Goal: Task Accomplishment & Management: Complete application form

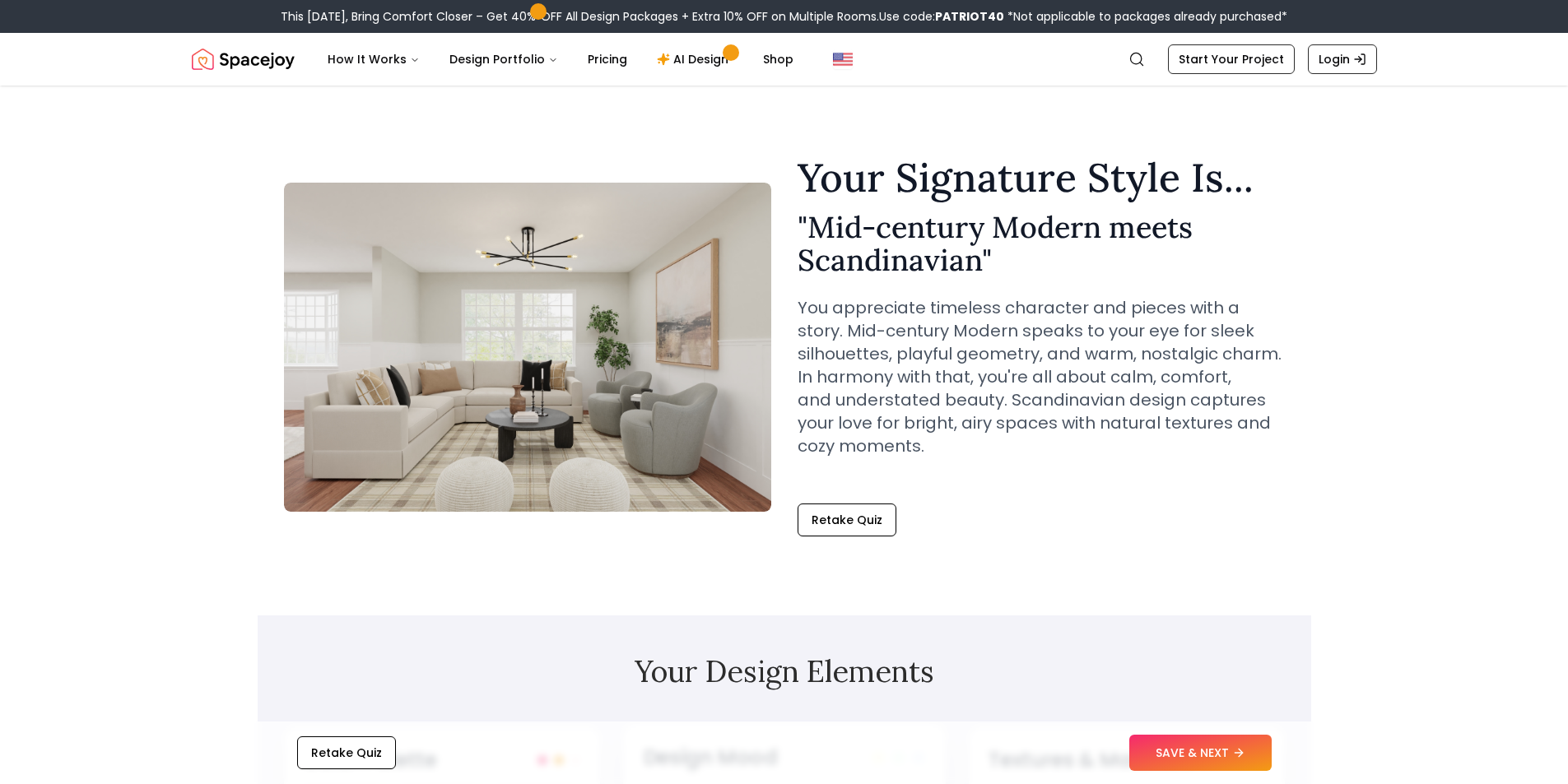
scroll to position [494, 0]
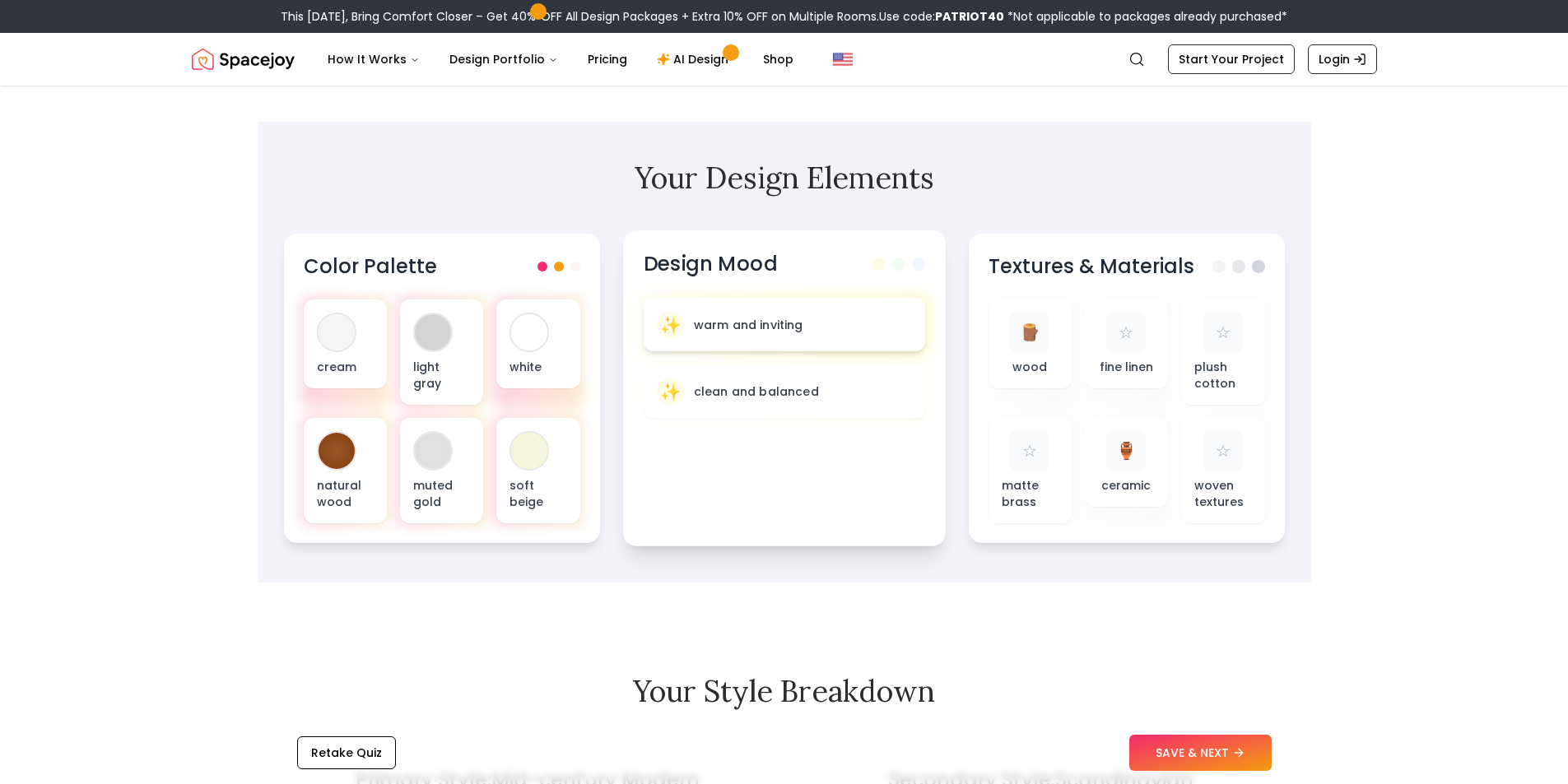
click at [757, 328] on p "warm and inviting" at bounding box center [747, 324] width 110 height 17
click at [1017, 354] on div "🪵 wood" at bounding box center [1028, 343] width 58 height 64
click at [719, 332] on p "warm and inviting" at bounding box center [747, 324] width 110 height 17
click at [670, 324] on span "✨" at bounding box center [670, 324] width 22 height 23
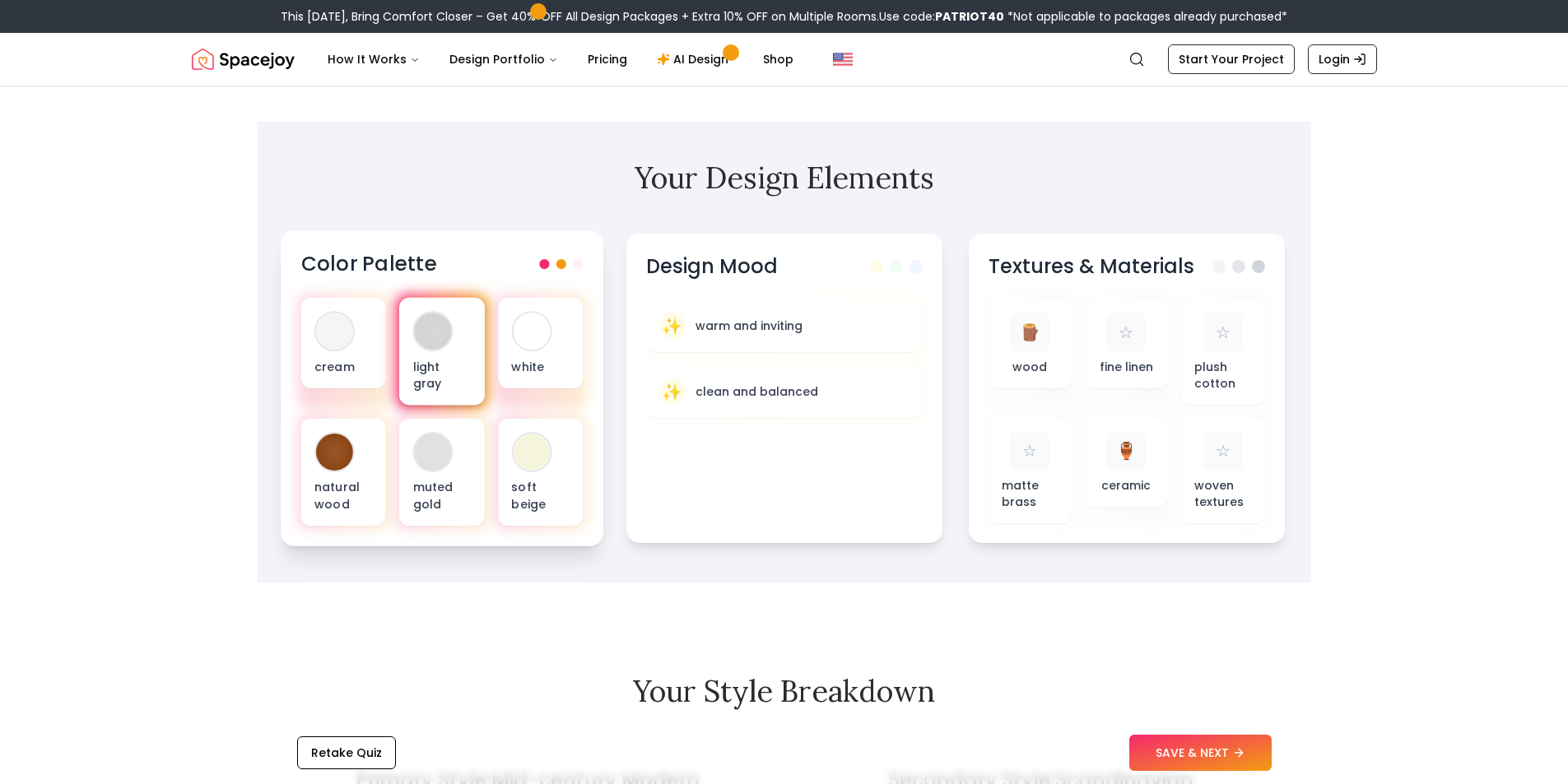
click at [449, 346] on div "light gray" at bounding box center [442, 352] width 84 height 108
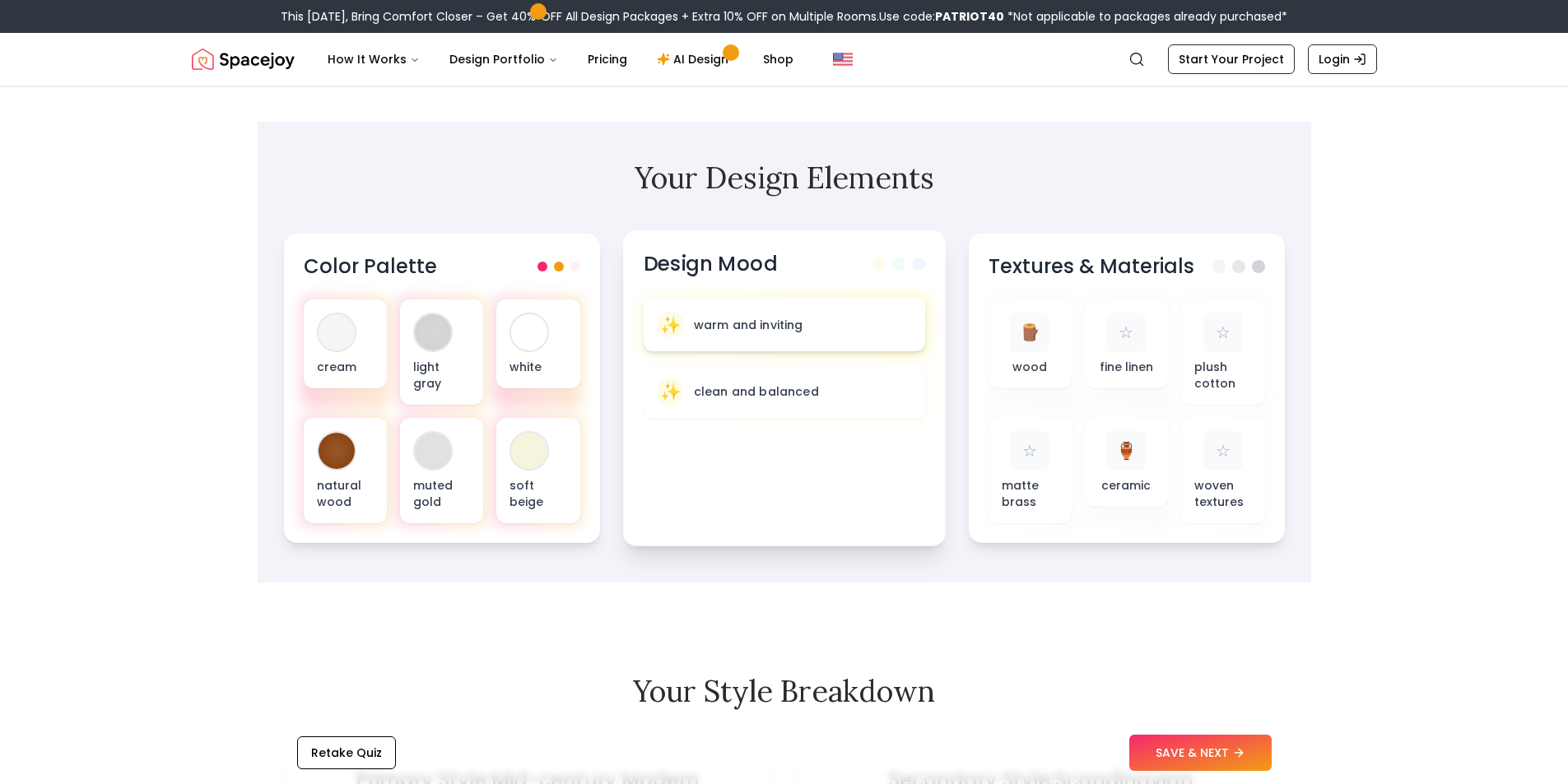
drag, startPoint x: 701, startPoint y: 343, endPoint x: 724, endPoint y: 343, distance: 23.0
click at [705, 343] on div "✨ warm and inviting" at bounding box center [783, 324] width 282 height 53
click at [1200, 750] on button "SAVE & NEXT" at bounding box center [1200, 753] width 143 height 37
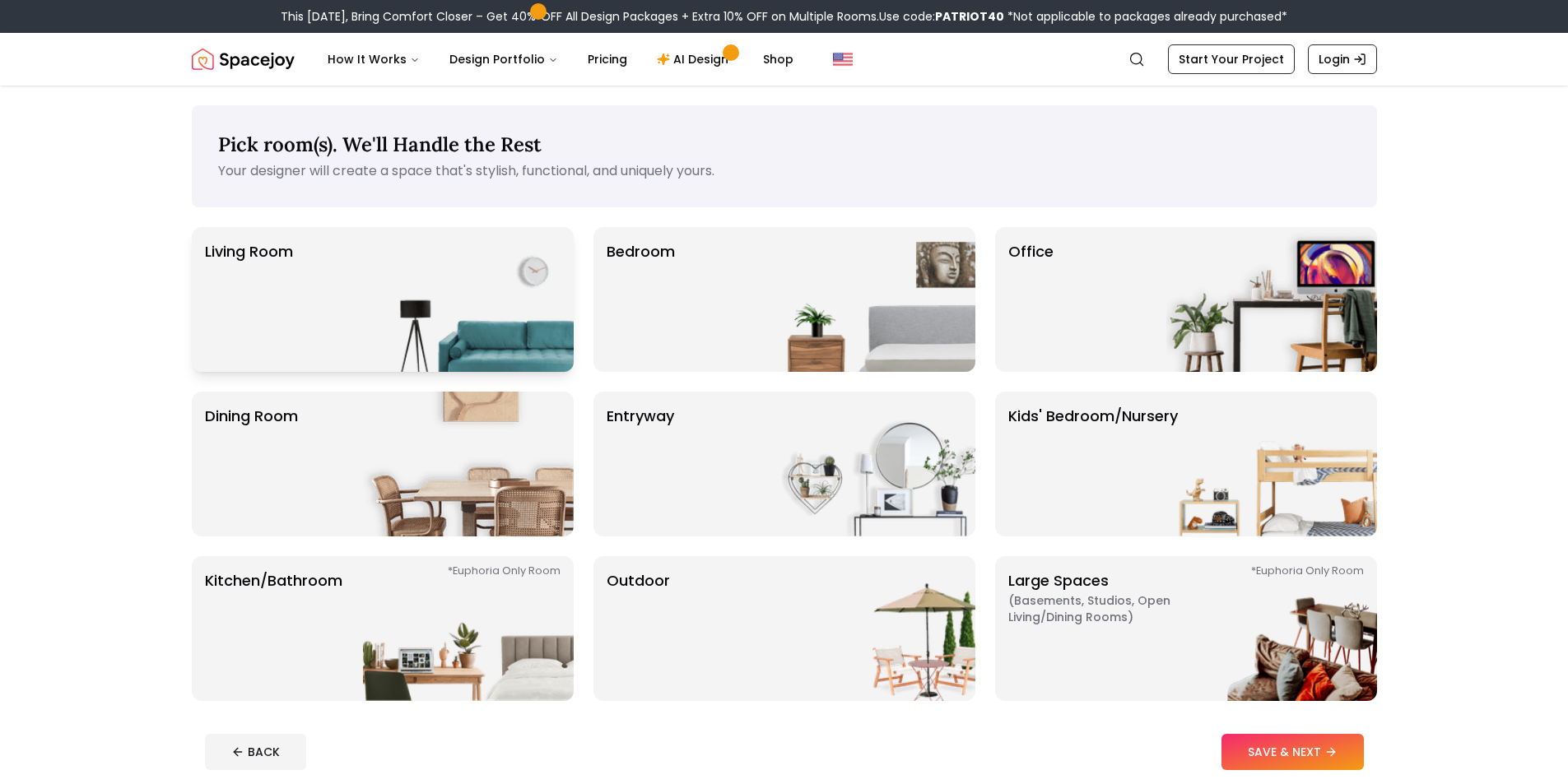
click at [364, 277] on img at bounding box center [468, 299] width 211 height 144
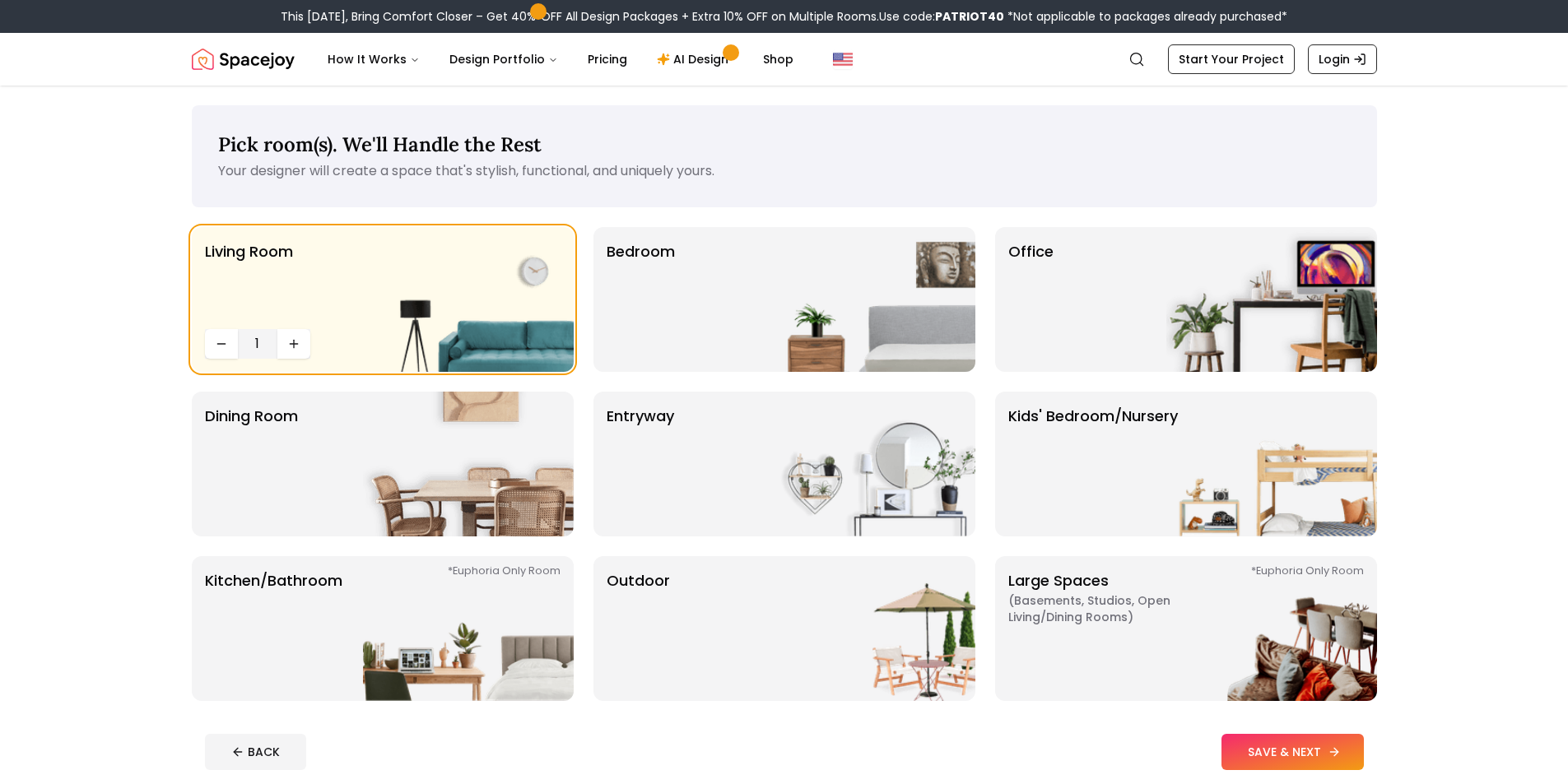
click at [1268, 748] on button "SAVE & NEXT" at bounding box center [1292, 752] width 143 height 37
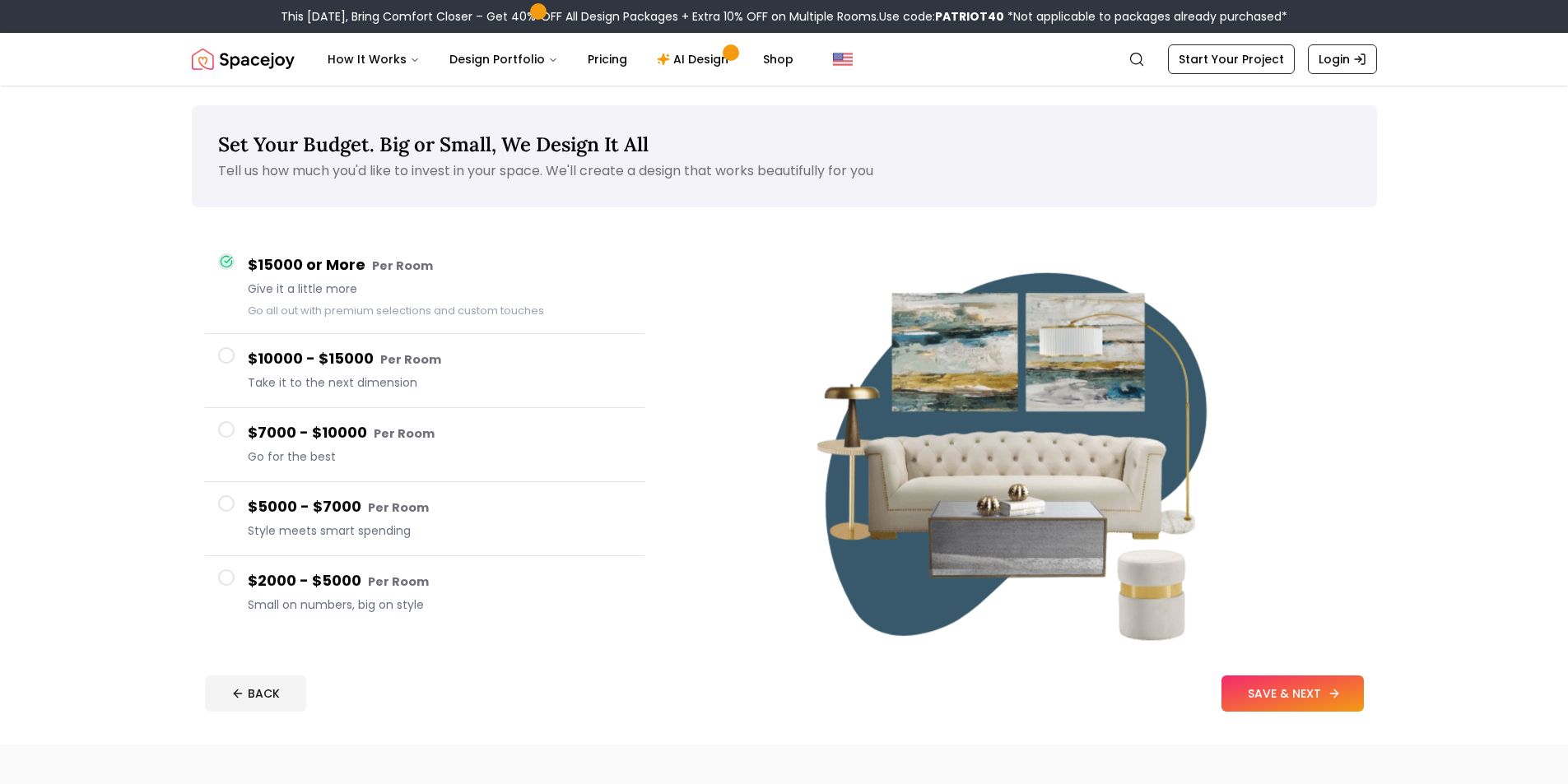
click at [1264, 689] on button "SAVE & NEXT" at bounding box center [1292, 694] width 143 height 37
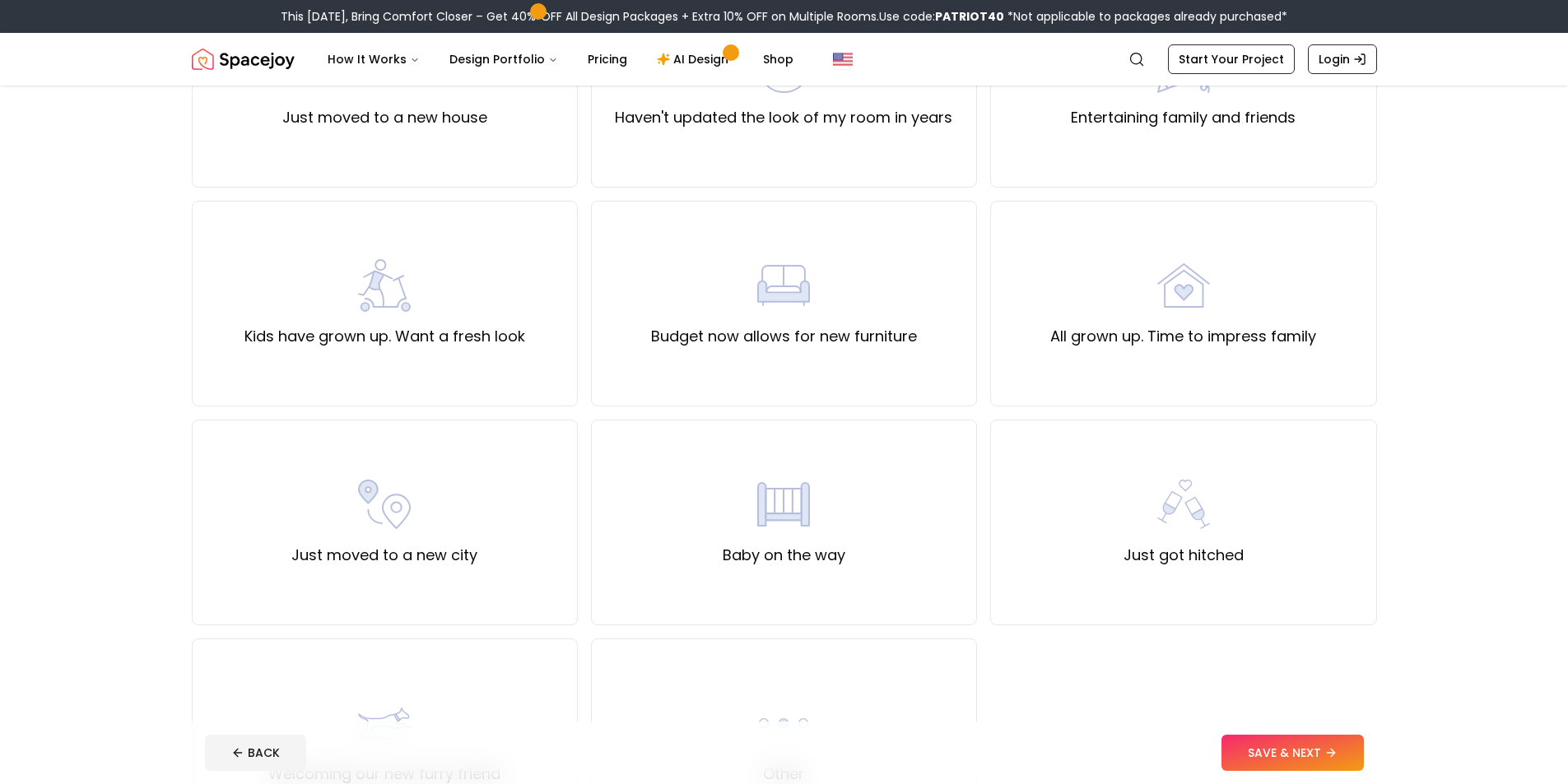
scroll to position [412, 0]
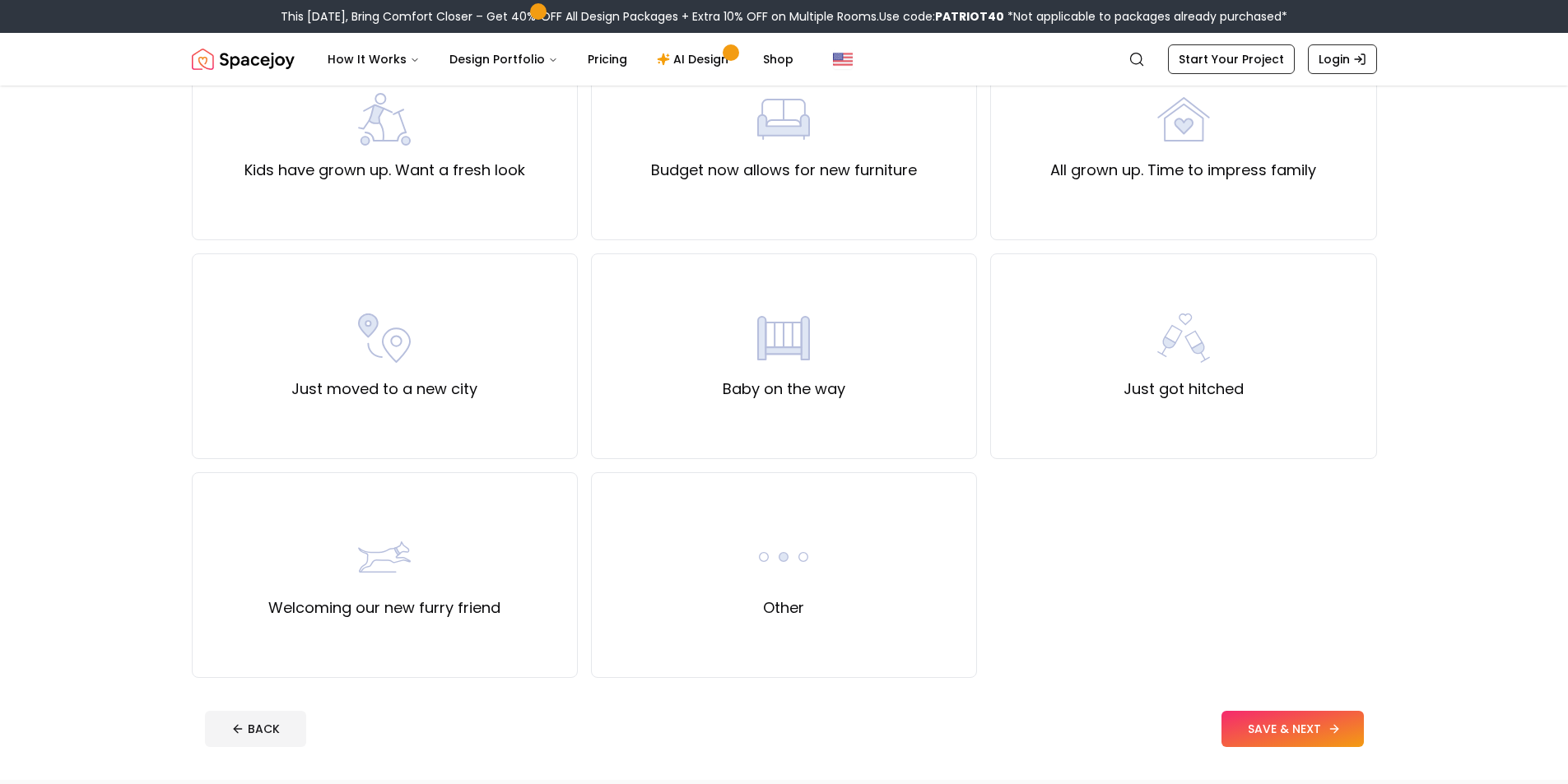
click at [1268, 726] on button "SAVE & NEXT" at bounding box center [1292, 729] width 143 height 37
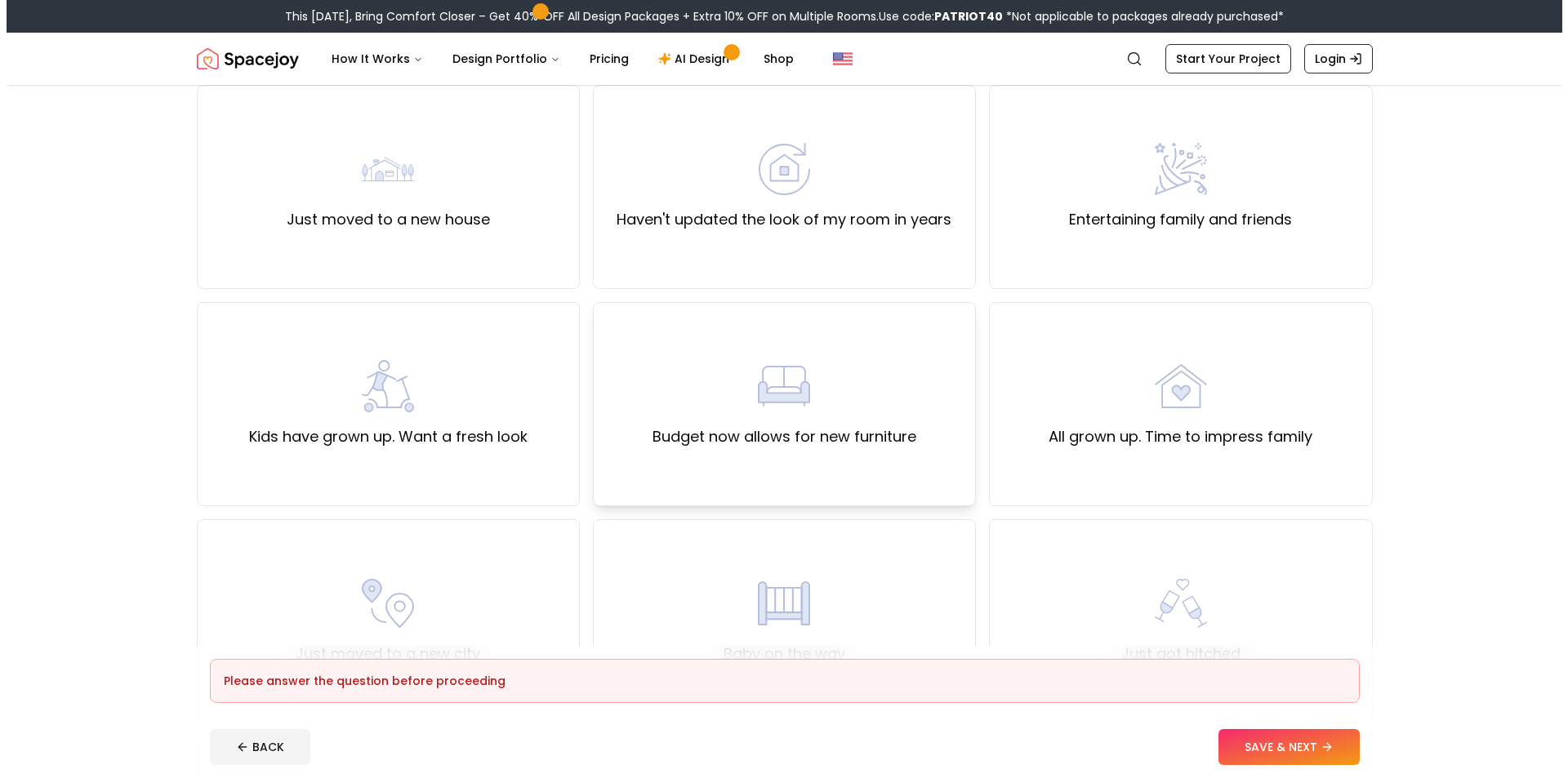
scroll to position [0, 0]
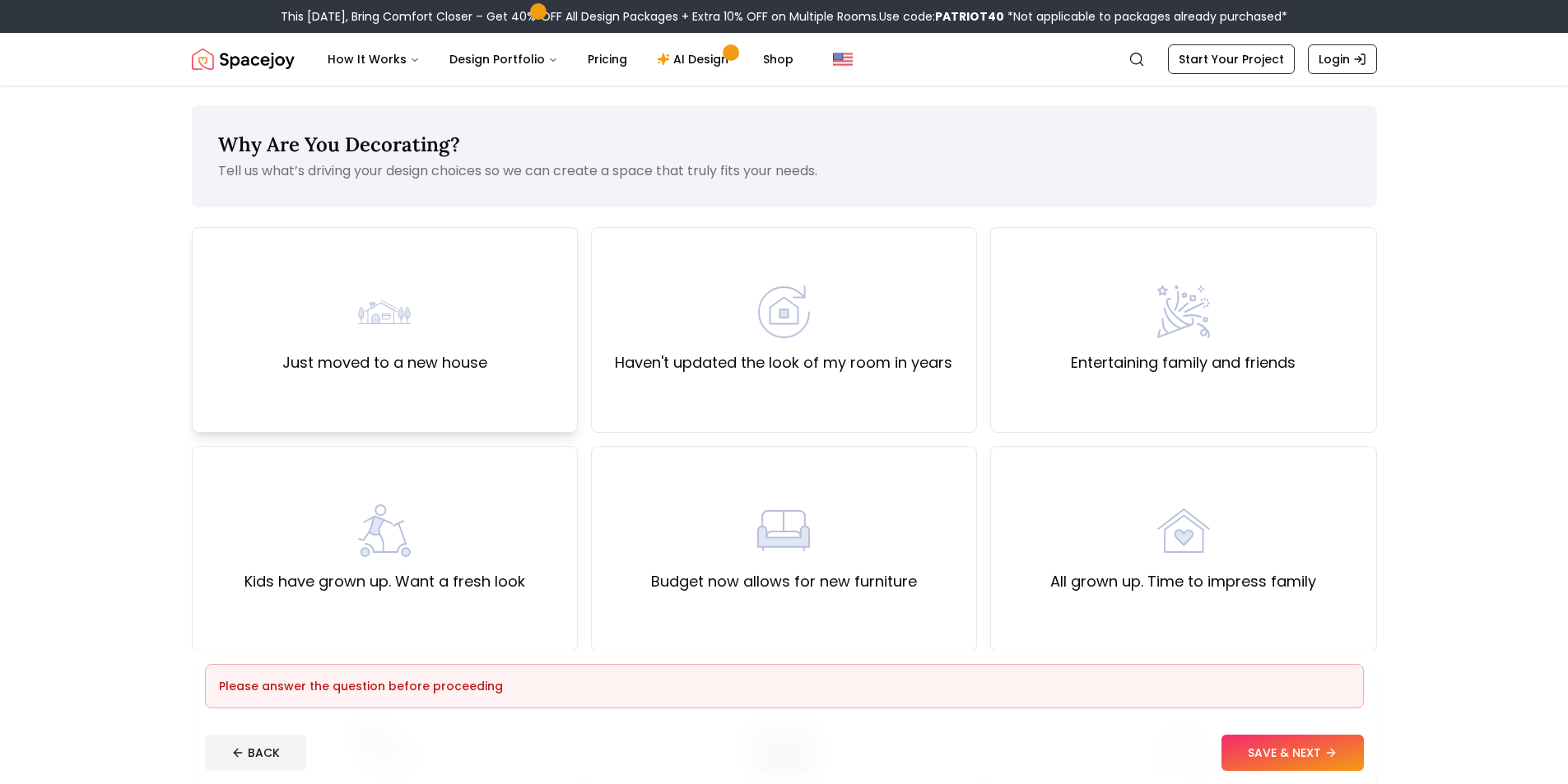
click at [462, 339] on div "Just moved to a new house" at bounding box center [384, 330] width 205 height 89
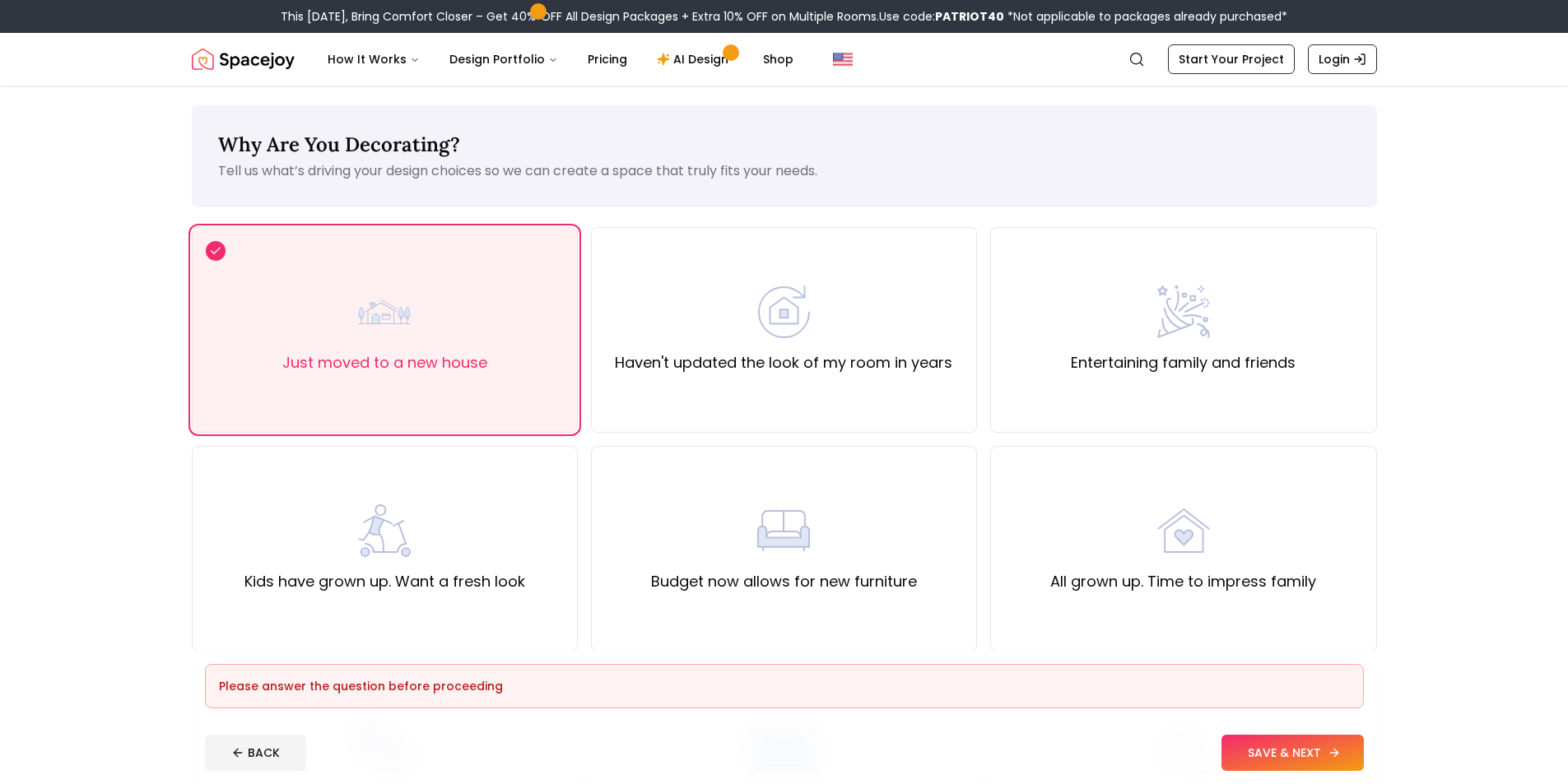
click at [1290, 745] on button "SAVE & NEXT" at bounding box center [1292, 753] width 143 height 37
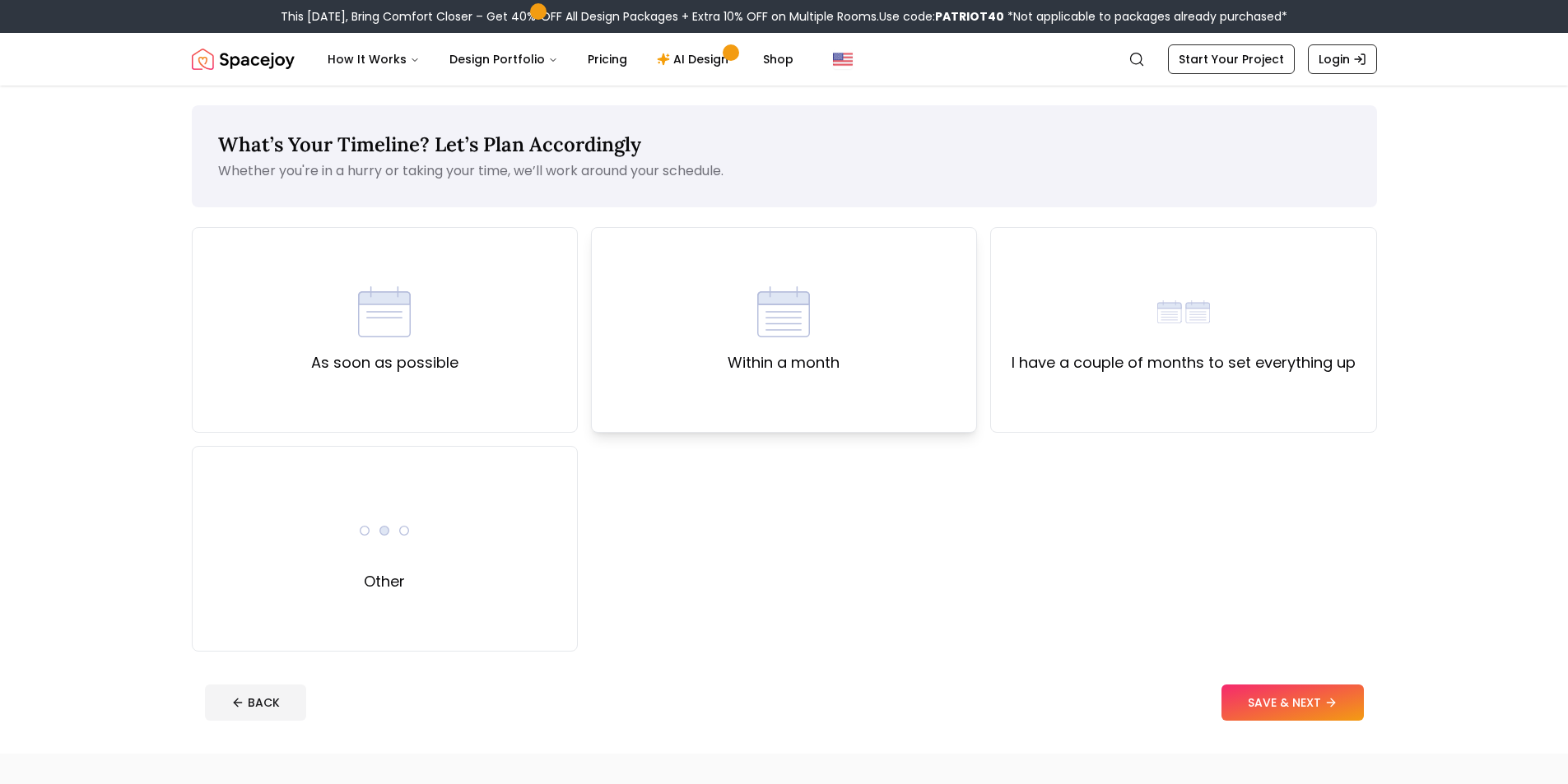
click at [689, 382] on div "Within a month" at bounding box center [784, 329] width 386 height 205
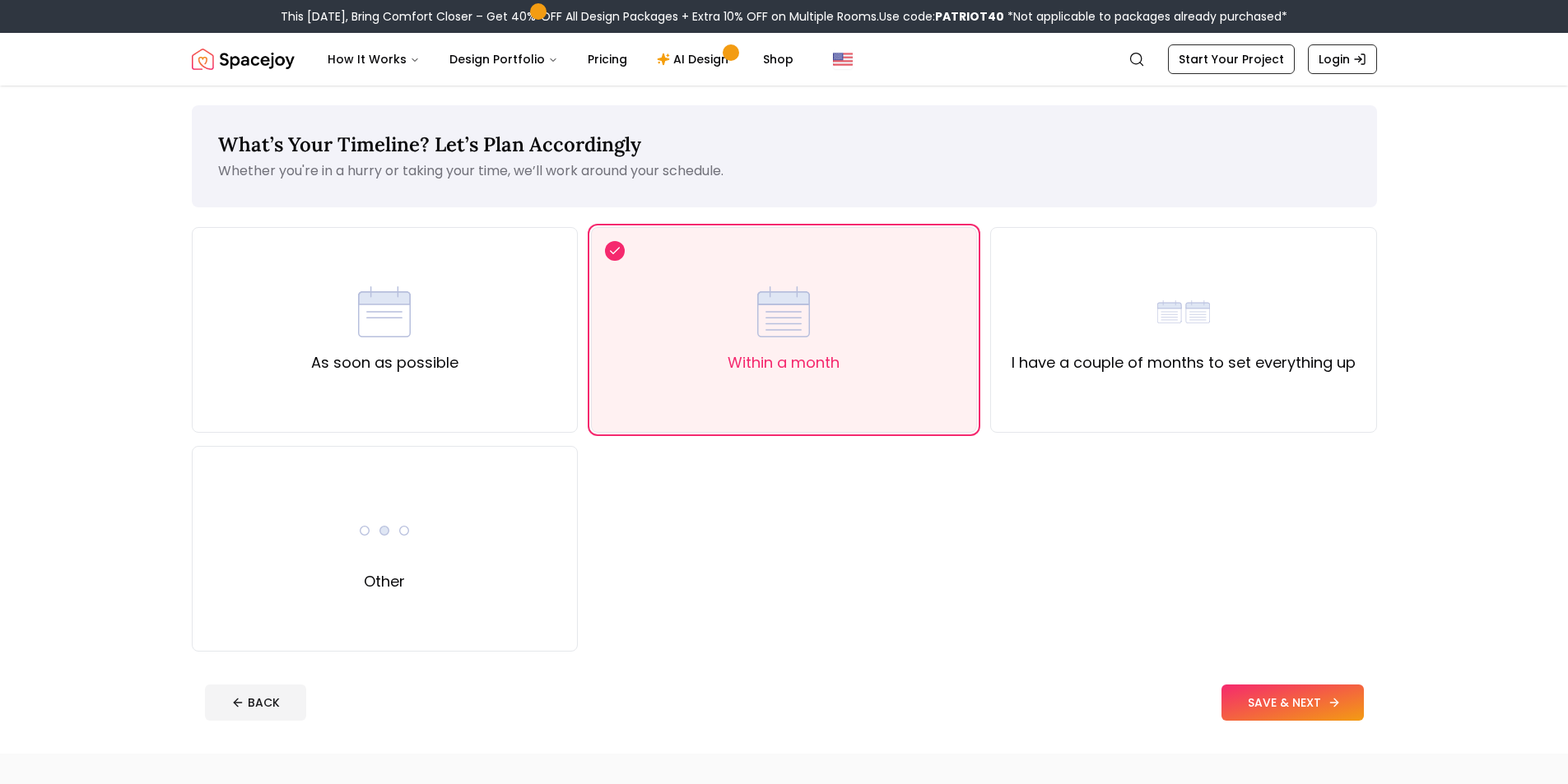
click at [1317, 714] on button "SAVE & NEXT" at bounding box center [1292, 702] width 143 height 37
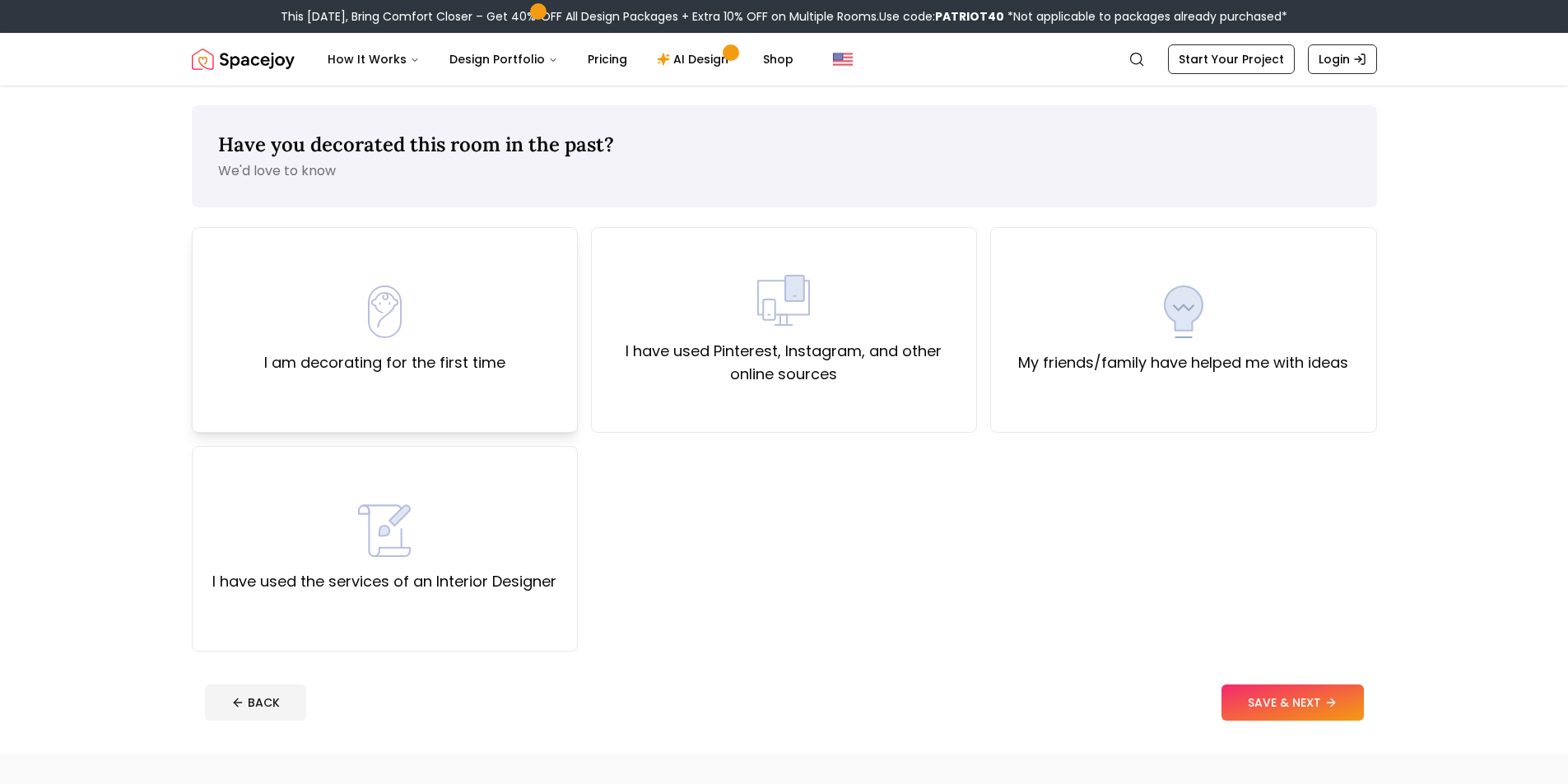
click at [501, 389] on div "I am decorating for the first time" at bounding box center [384, 329] width 386 height 205
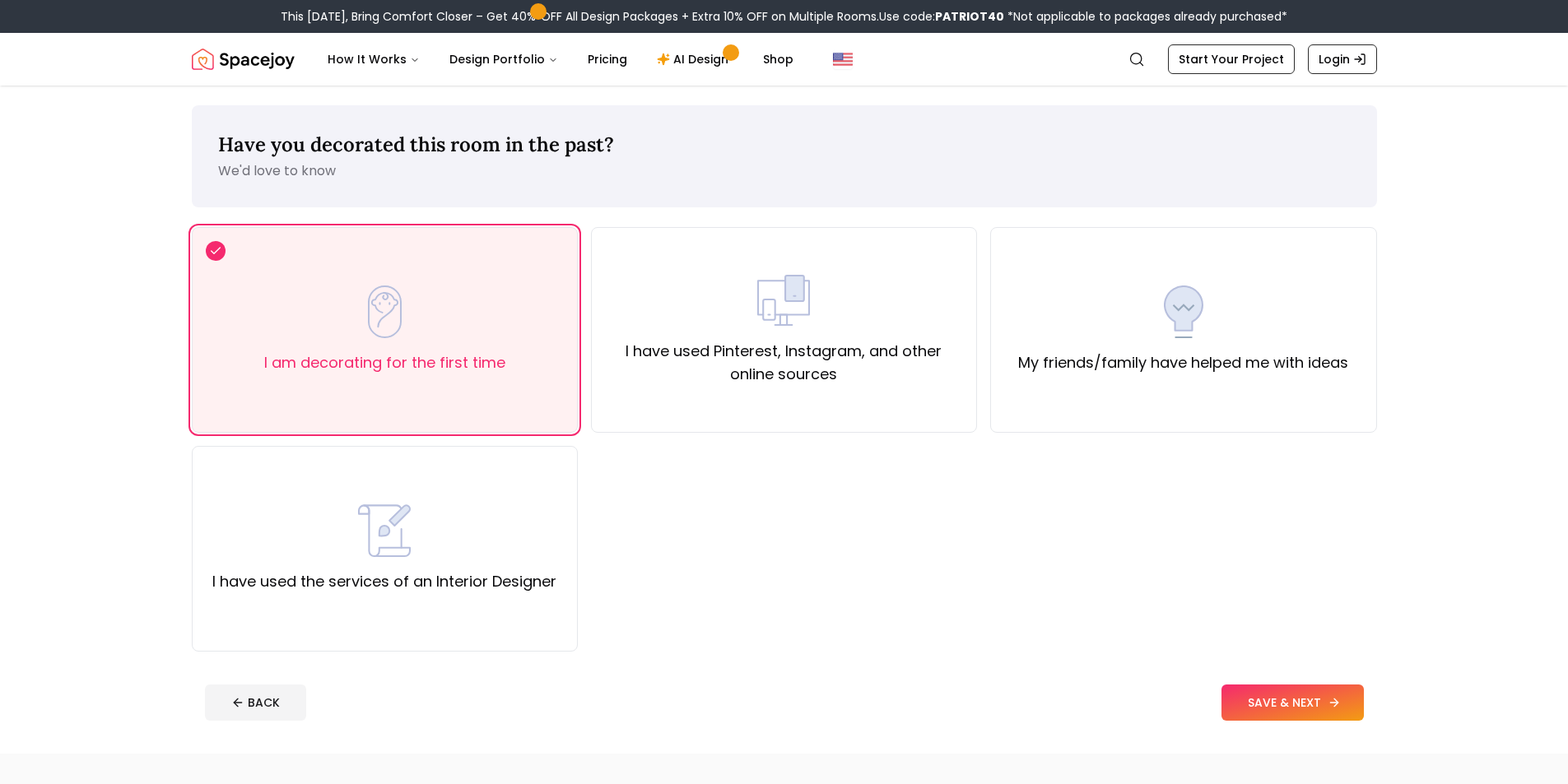
click at [1269, 689] on button "SAVE & NEXT" at bounding box center [1292, 702] width 143 height 37
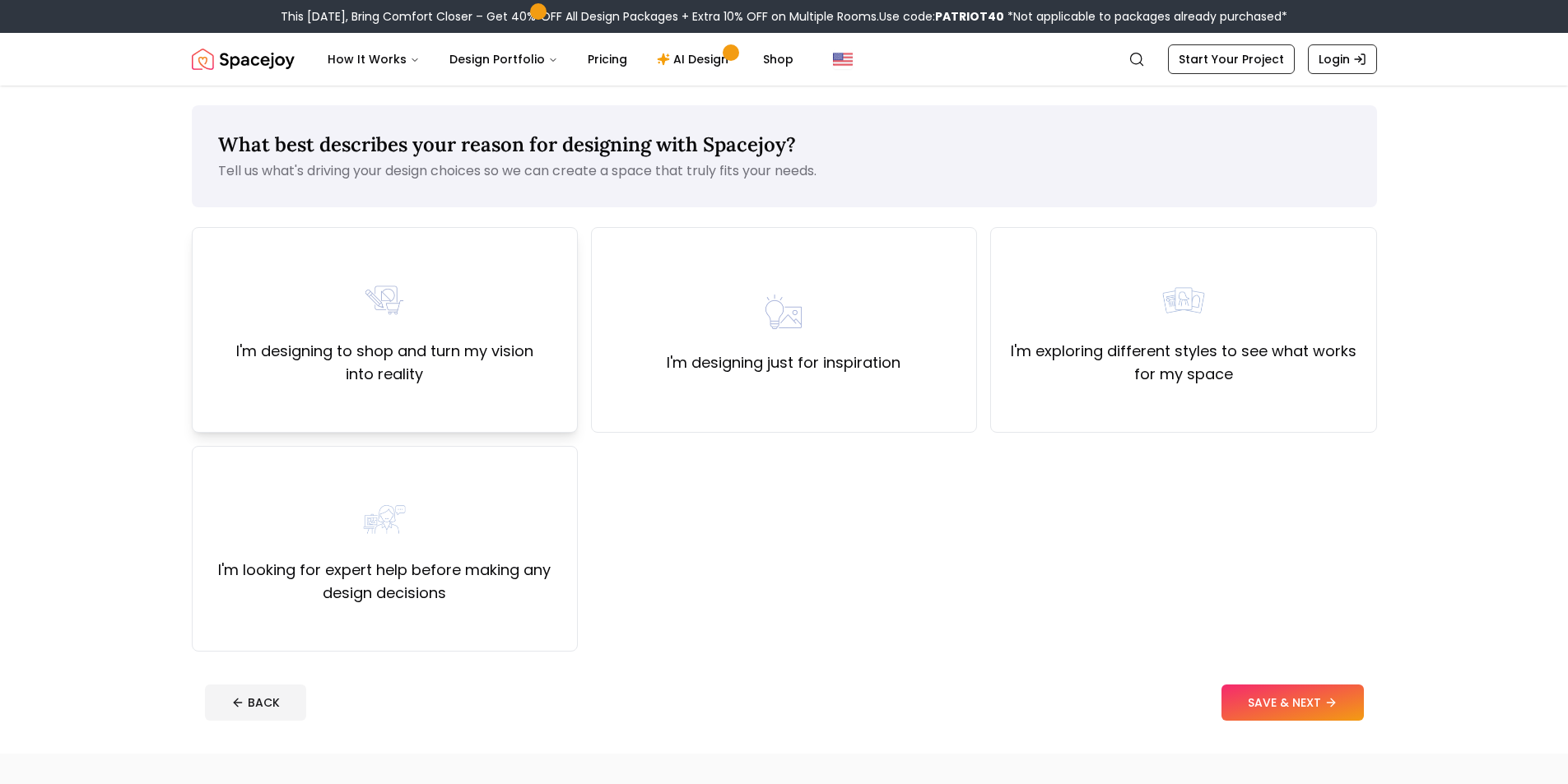
click at [555, 354] on label "I'm designing to shop and turn my vision into reality" at bounding box center [384, 362] width 358 height 46
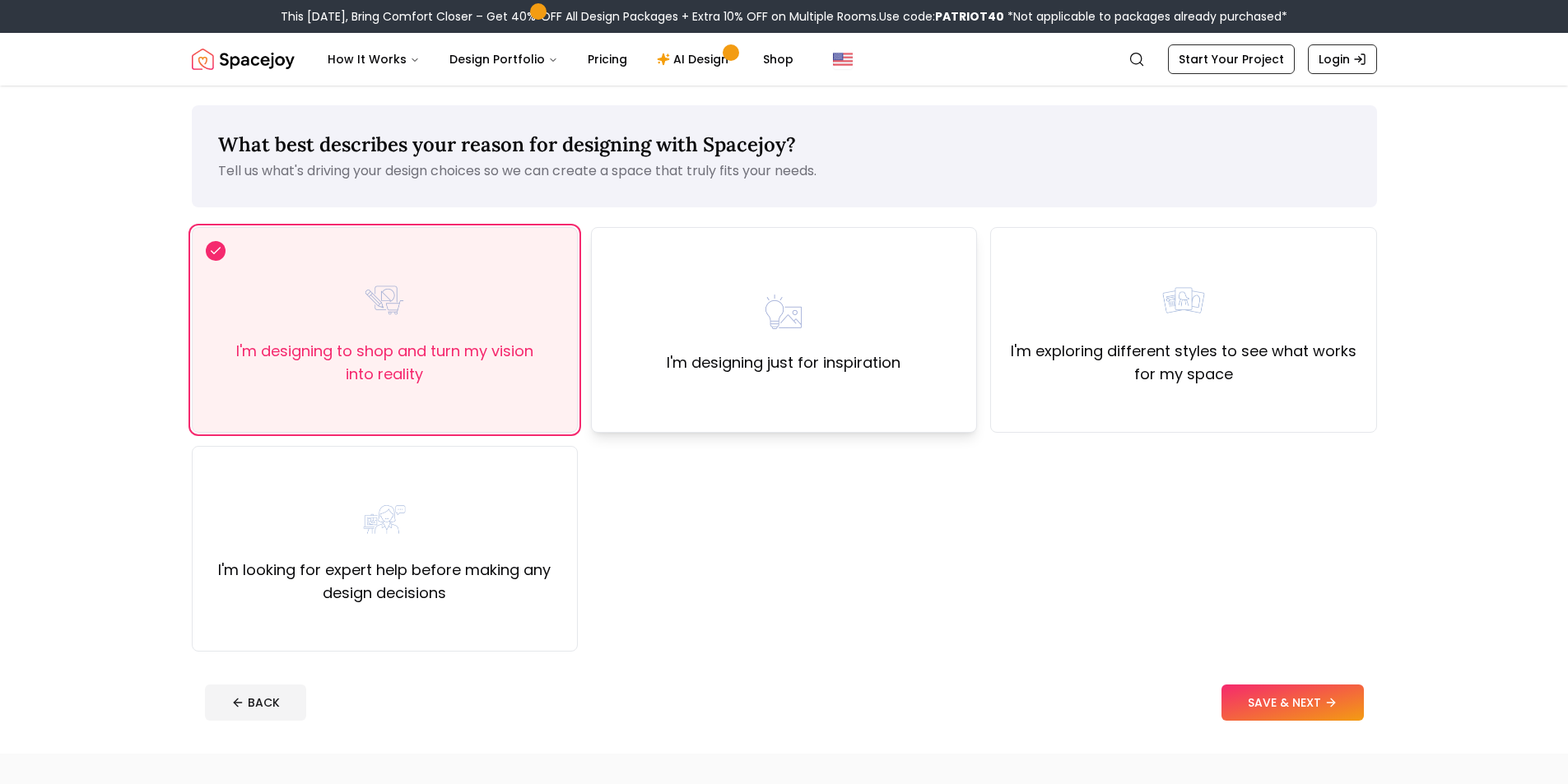
click at [803, 406] on div "I'm designing just for inspiration" at bounding box center [784, 329] width 386 height 205
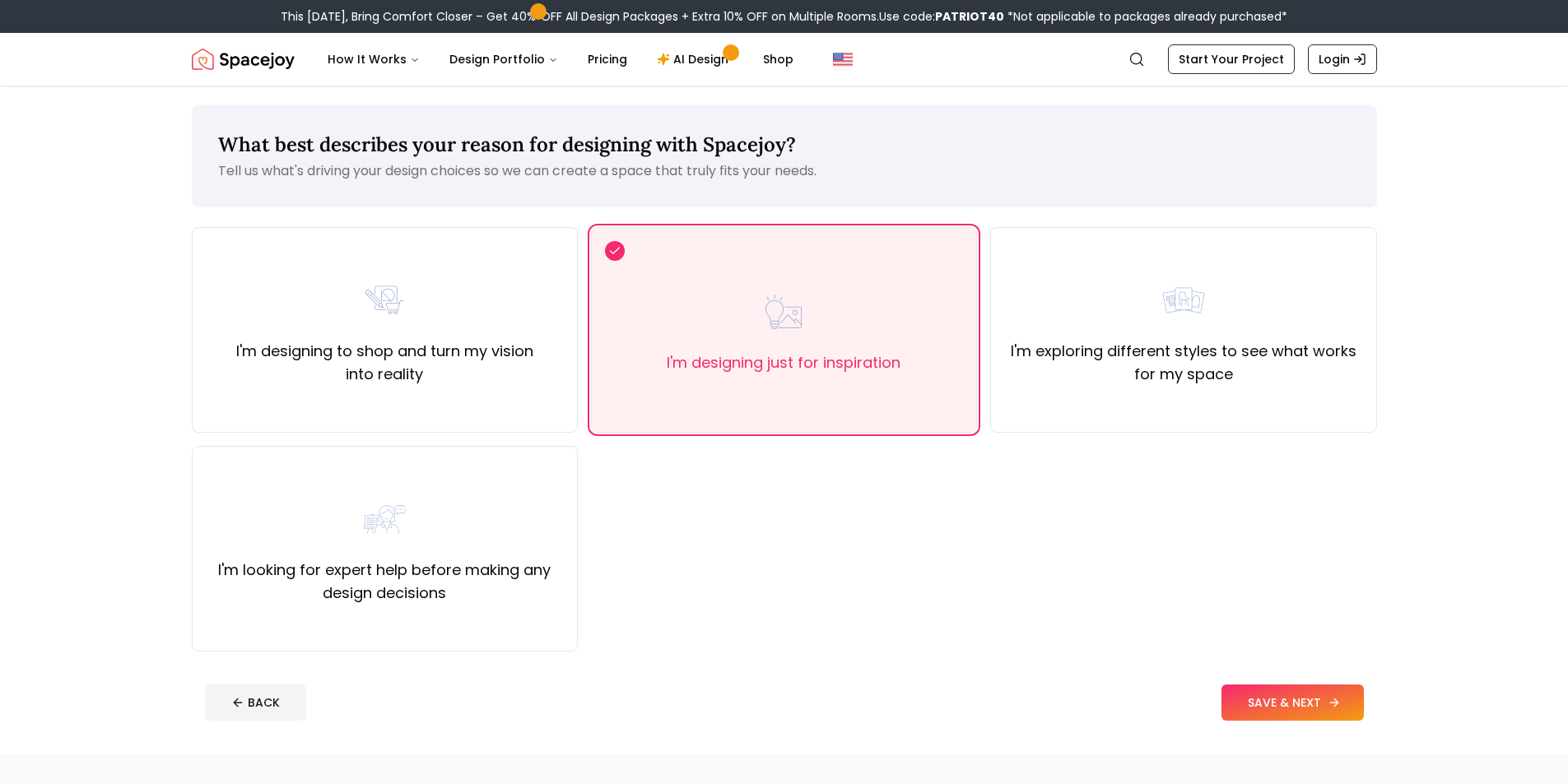
click at [1290, 702] on button "SAVE & NEXT" at bounding box center [1292, 702] width 143 height 37
